Goal: Transaction & Acquisition: Purchase product/service

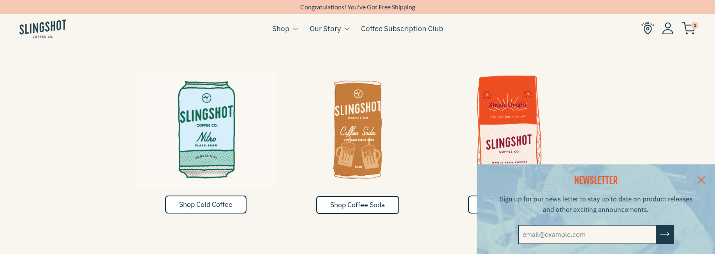
scroll to position [509, 0]
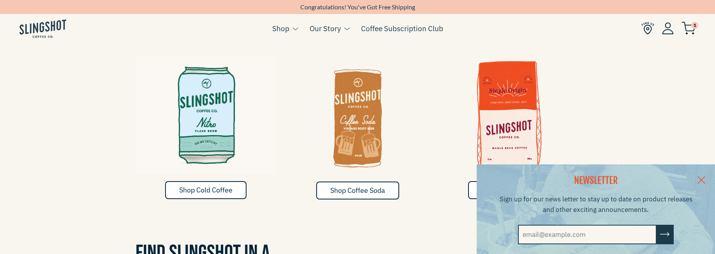
click at [224, 176] on div "NEWSLETTER Sign up for our news letter to stay up to date on product releases a…" at bounding box center [357, 209] width 715 height 90
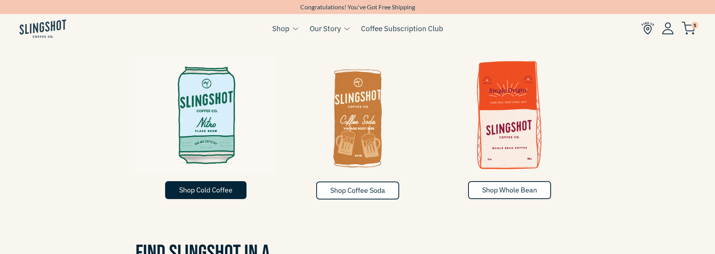
click at [210, 185] on span "Shop Cold Coffee" at bounding box center [205, 189] width 53 height 9
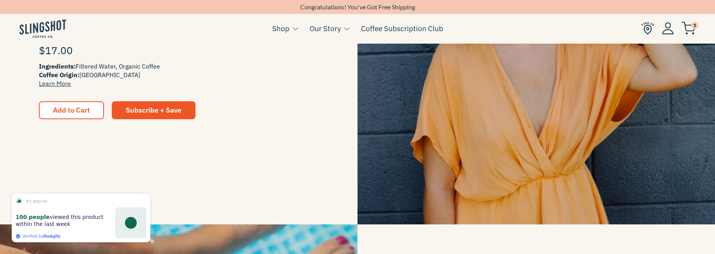
scroll to position [281, 0]
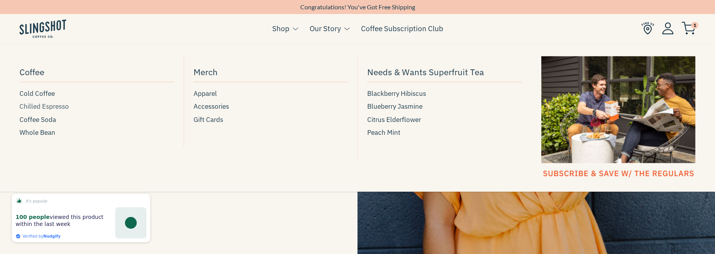
click at [46, 106] on span "Chilled Espresso" at bounding box center [43, 106] width 49 height 11
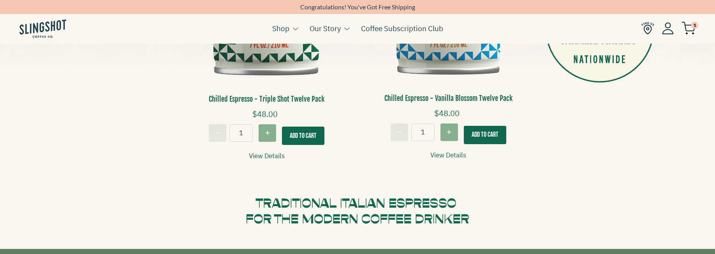
scroll to position [360, 0]
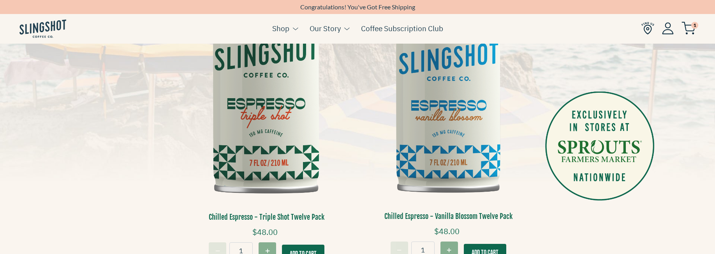
scroll to position [242, 0]
